Goal: Task Accomplishment & Management: Use online tool/utility

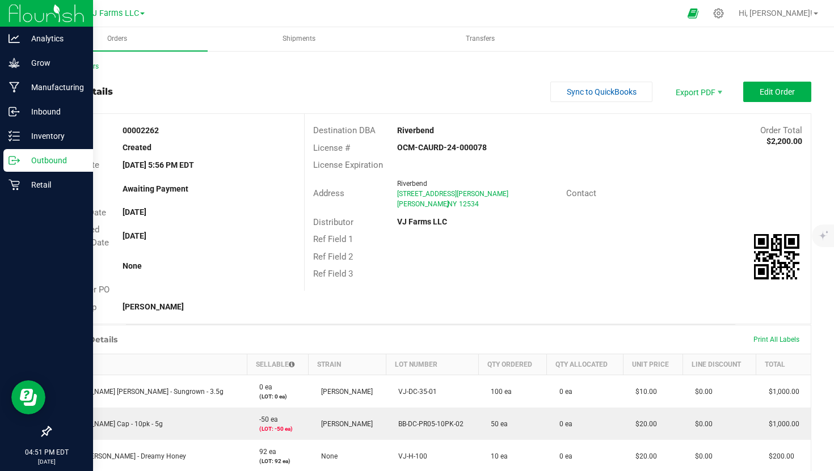
click at [47, 154] on p "Outbound" at bounding box center [54, 161] width 68 height 14
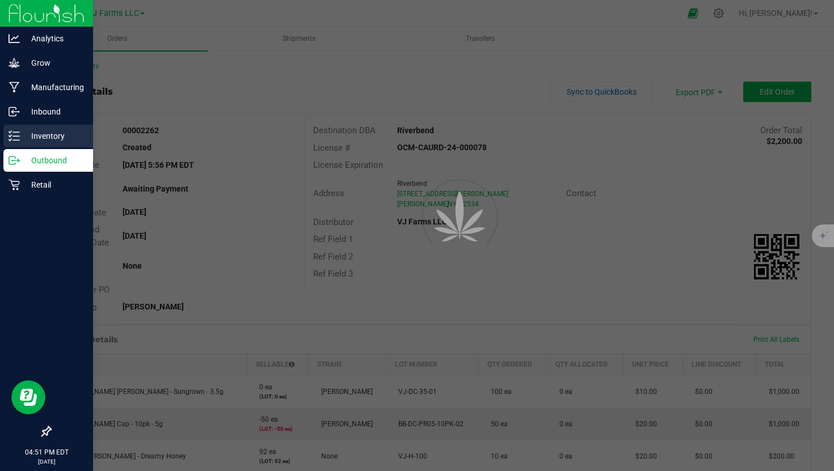
click at [50, 140] on p "Inventory" at bounding box center [54, 136] width 68 height 14
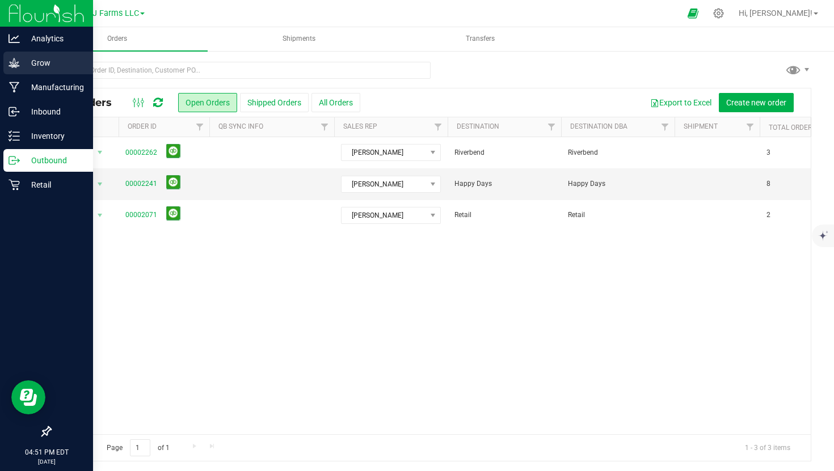
click at [44, 66] on p "Grow" at bounding box center [54, 63] width 68 height 14
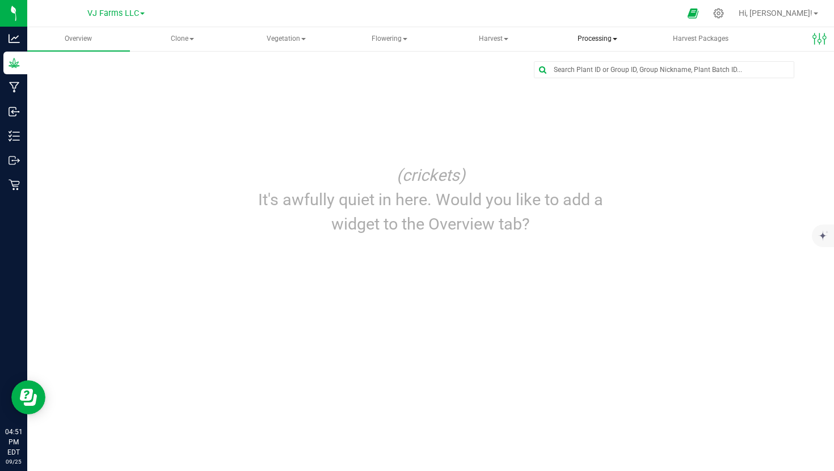
click at [607, 39] on span "Processing" at bounding box center [597, 39] width 102 height 23
click at [618, 81] on span "Processing harvests" at bounding box center [613, 82] width 105 height 10
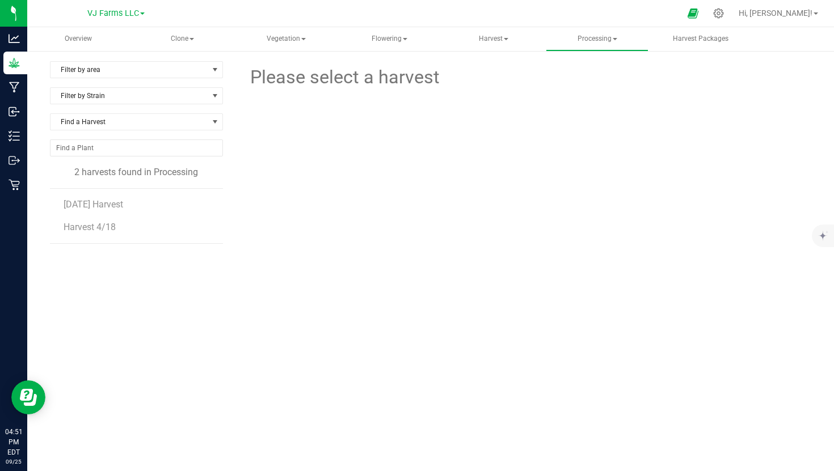
click at [103, 221] on li "Harvest 4/18" at bounding box center [139, 228] width 151 height 32
click at [103, 229] on span "Harvest 4/18" at bounding box center [90, 227] width 53 height 11
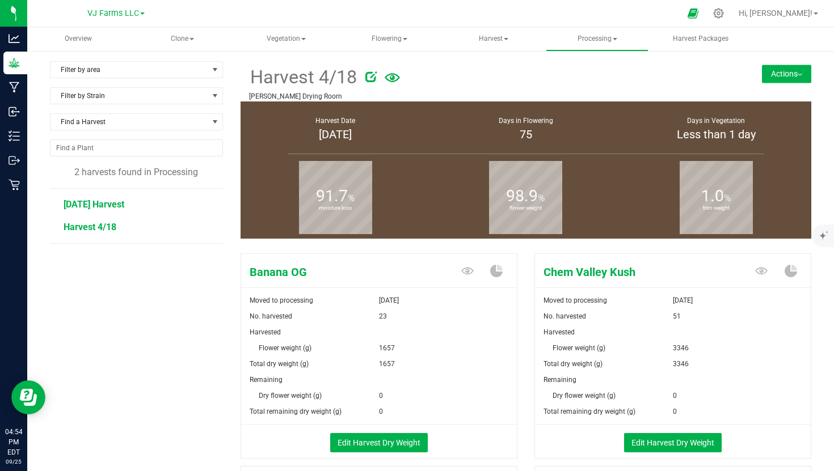
click at [112, 204] on span "6/13/25 Harvest" at bounding box center [94, 204] width 61 height 11
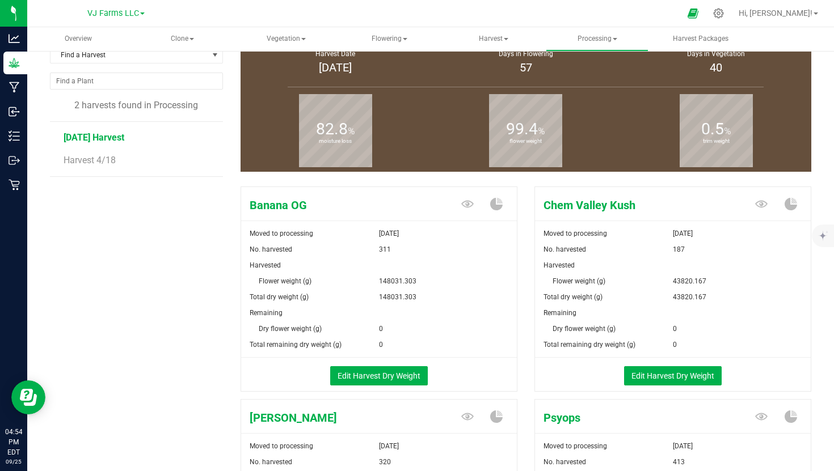
scroll to position [60, 0]
